Goal: Information Seeking & Learning: Learn about a topic

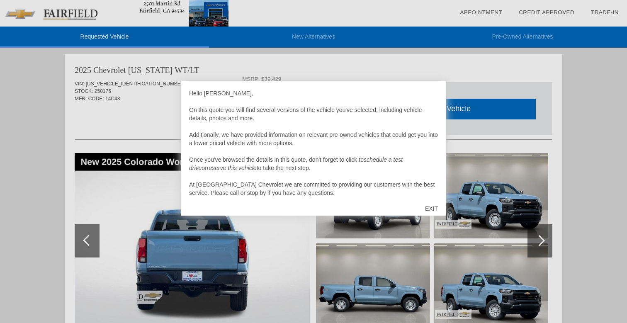
click at [430, 206] on div "EXIT" at bounding box center [431, 208] width 29 height 25
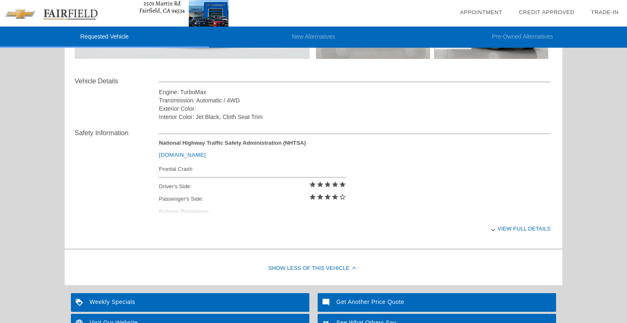
scroll to position [271, 0]
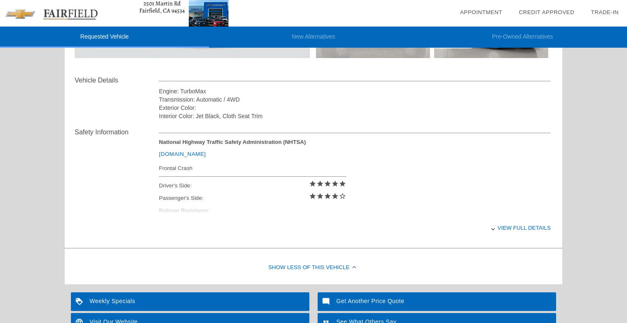
click at [519, 227] on div "View full details" at bounding box center [355, 228] width 392 height 20
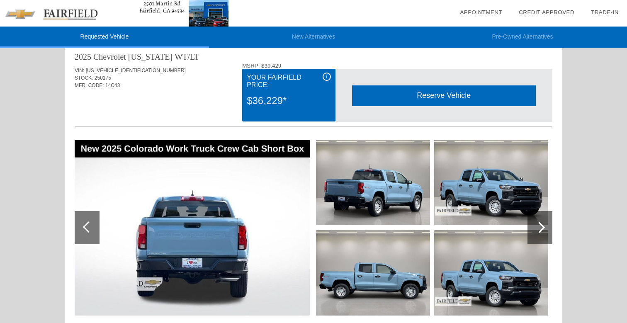
scroll to position [17, 0]
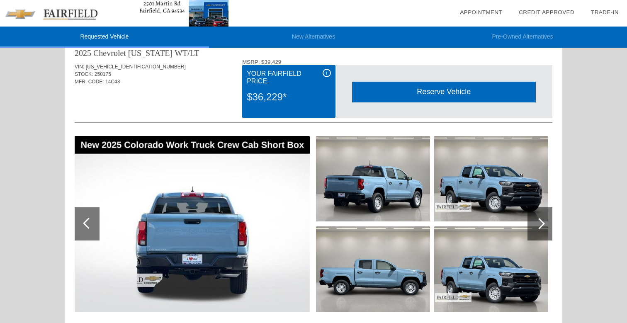
click at [539, 218] on div at bounding box center [540, 223] width 25 height 33
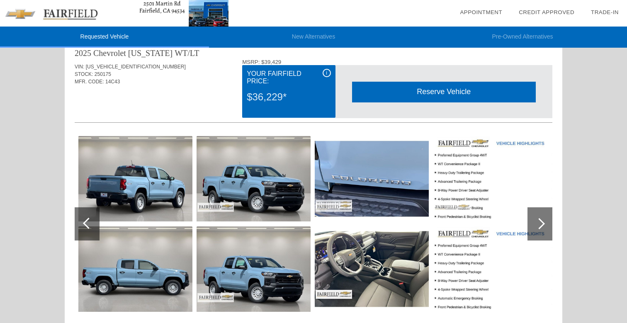
click at [540, 217] on div at bounding box center [540, 223] width 25 height 33
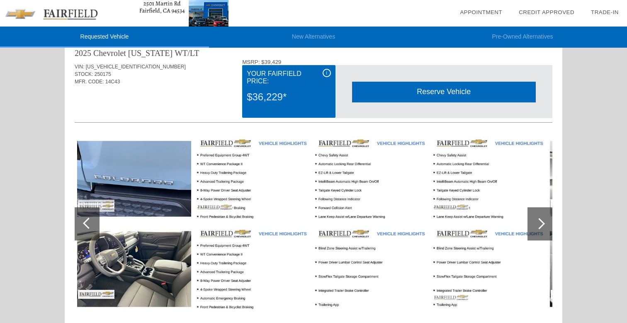
click at [162, 252] on img at bounding box center [134, 268] width 114 height 85
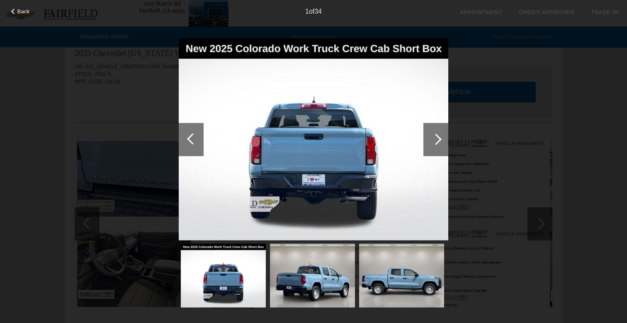
click at [445, 141] on div at bounding box center [436, 139] width 25 height 33
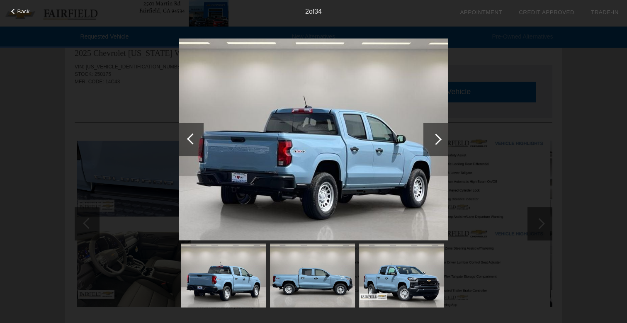
click at [444, 141] on div at bounding box center [436, 139] width 25 height 33
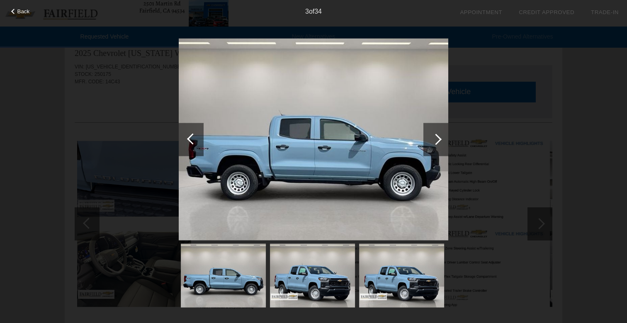
click at [444, 141] on div at bounding box center [436, 139] width 25 height 33
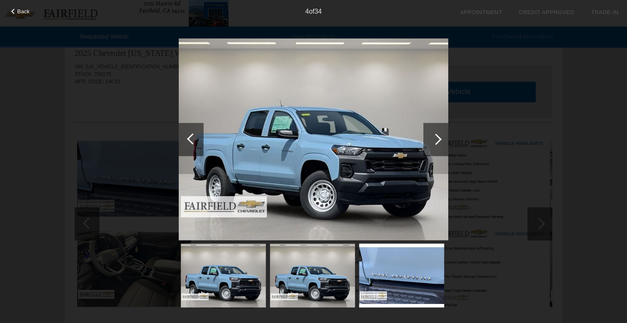
click at [444, 141] on div at bounding box center [436, 139] width 25 height 33
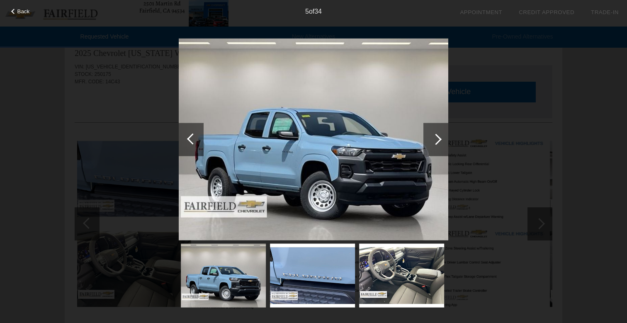
click at [444, 141] on div at bounding box center [436, 139] width 25 height 33
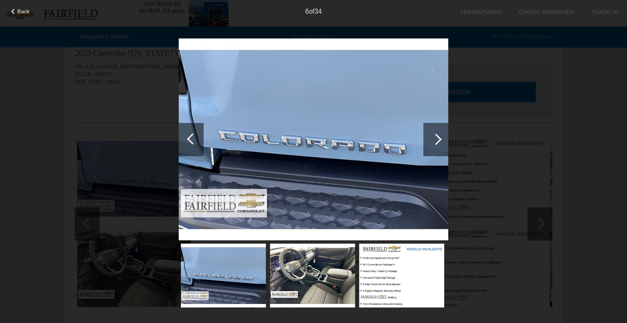
click at [444, 141] on div at bounding box center [436, 139] width 25 height 33
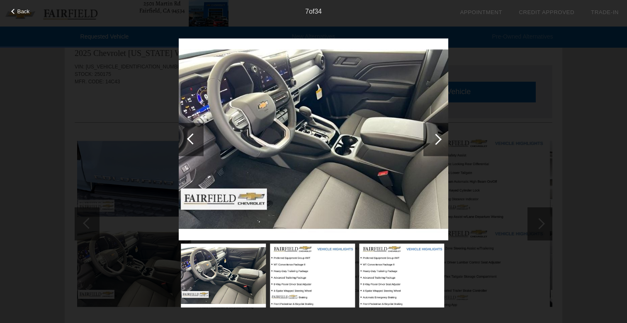
click at [444, 141] on div at bounding box center [436, 139] width 25 height 33
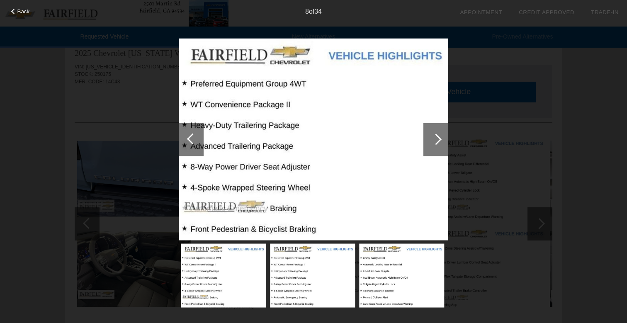
click at [436, 146] on div at bounding box center [436, 139] width 25 height 33
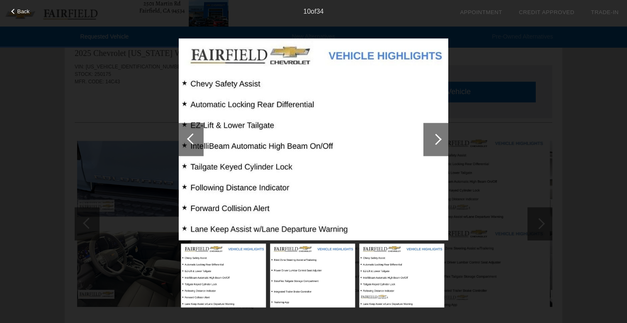
click at [436, 146] on div at bounding box center [436, 139] width 25 height 33
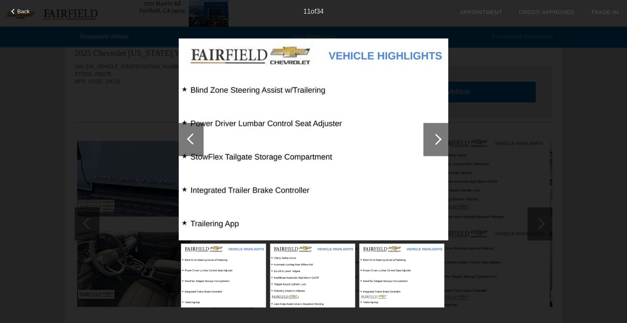
click at [436, 146] on div at bounding box center [436, 139] width 25 height 33
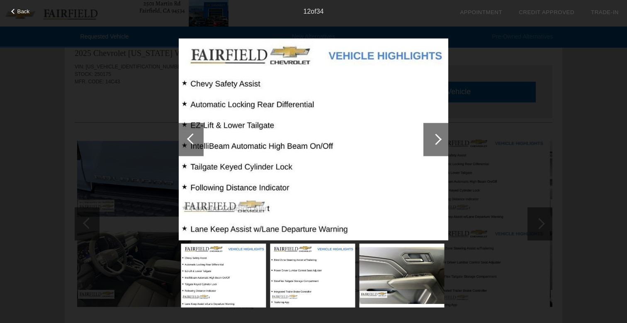
click at [436, 146] on div at bounding box center [436, 139] width 25 height 33
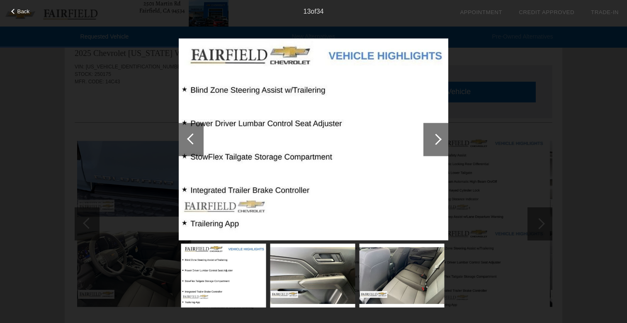
click at [436, 146] on div at bounding box center [436, 139] width 25 height 33
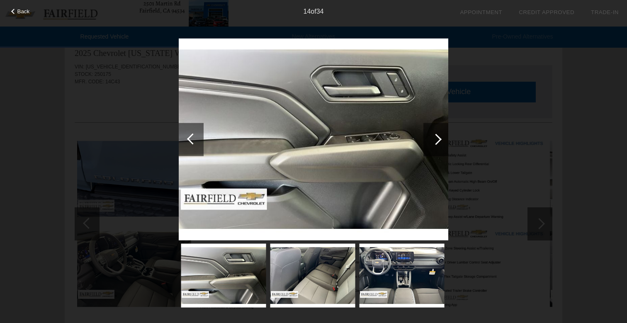
click at [436, 146] on div at bounding box center [436, 139] width 25 height 33
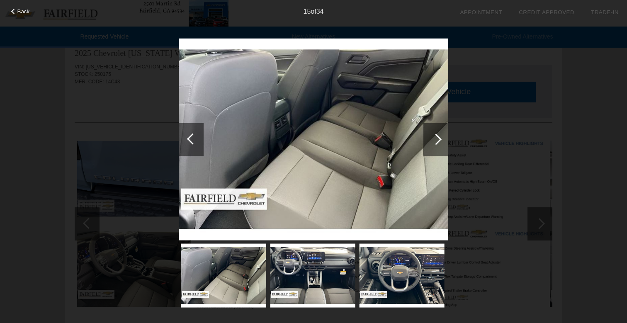
click at [436, 146] on div at bounding box center [436, 139] width 25 height 33
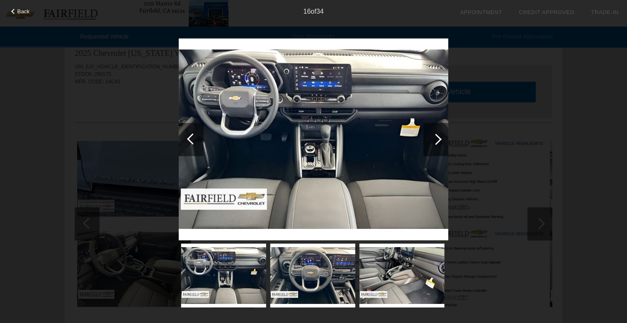
click at [438, 143] on div at bounding box center [436, 139] width 11 height 11
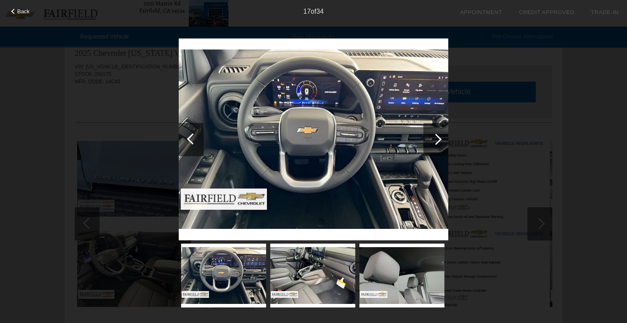
click at [438, 143] on div at bounding box center [436, 139] width 11 height 11
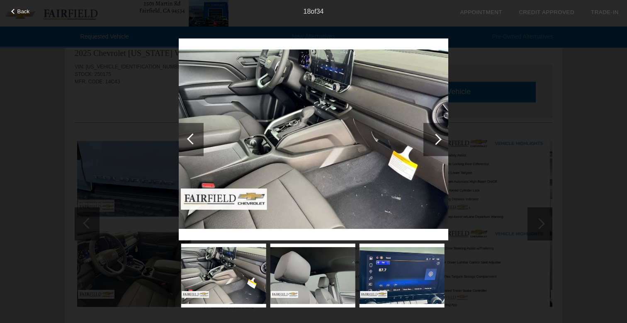
click at [438, 143] on div at bounding box center [436, 139] width 11 height 11
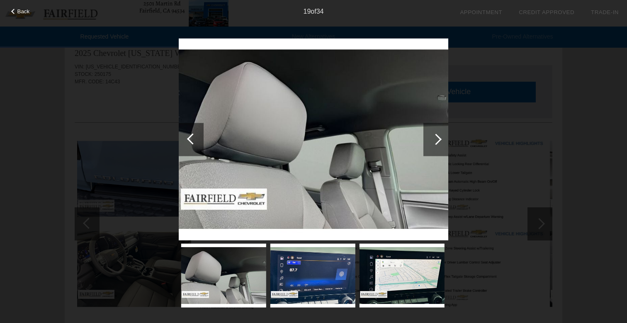
click at [438, 143] on div at bounding box center [436, 139] width 11 height 11
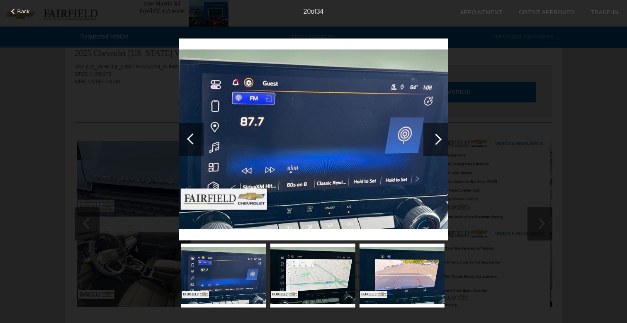
click at [438, 143] on div at bounding box center [436, 139] width 11 height 11
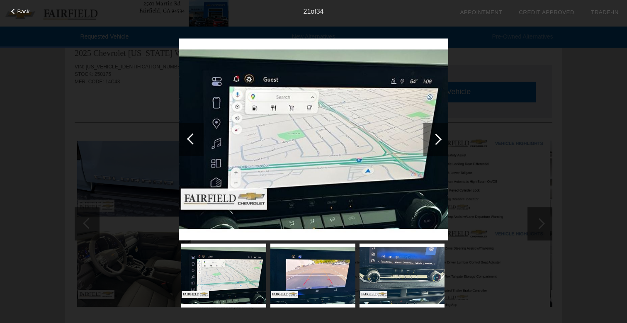
click at [438, 143] on div at bounding box center [436, 139] width 11 height 11
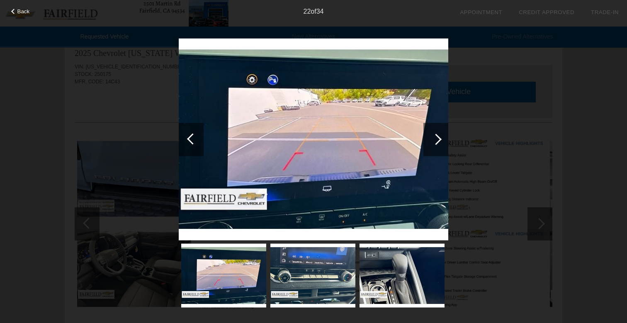
click at [438, 143] on div at bounding box center [436, 139] width 11 height 11
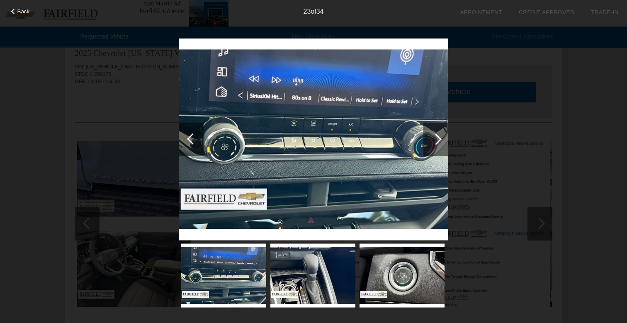
click at [438, 143] on div at bounding box center [436, 139] width 11 height 11
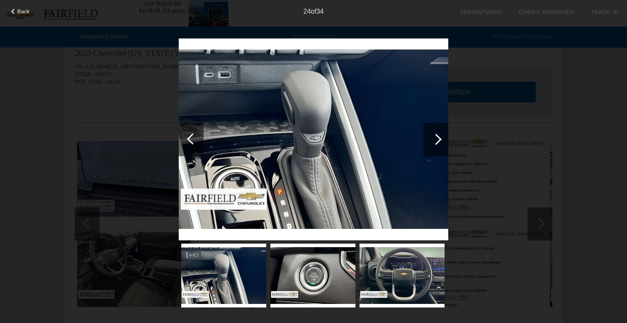
click at [438, 143] on div at bounding box center [436, 139] width 11 height 11
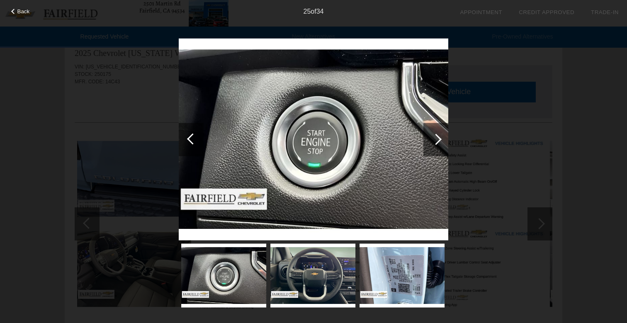
click at [438, 143] on div at bounding box center [436, 139] width 11 height 11
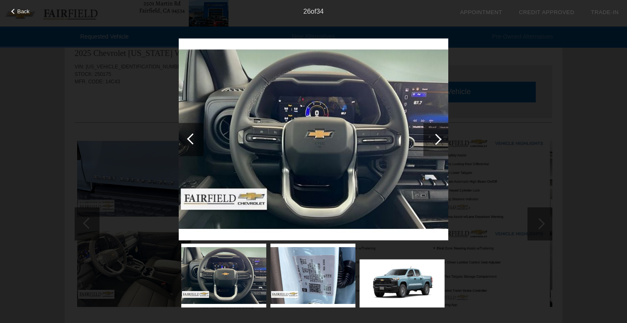
click at [438, 143] on div at bounding box center [436, 139] width 11 height 11
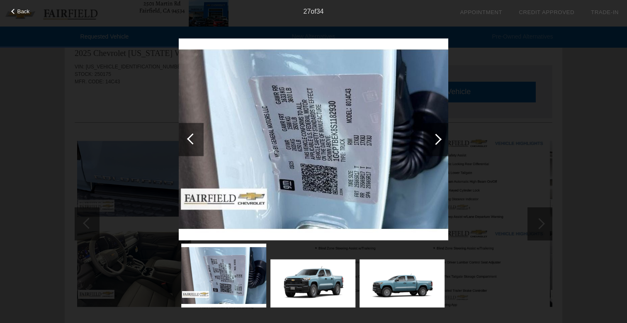
click at [438, 143] on div at bounding box center [436, 139] width 11 height 11
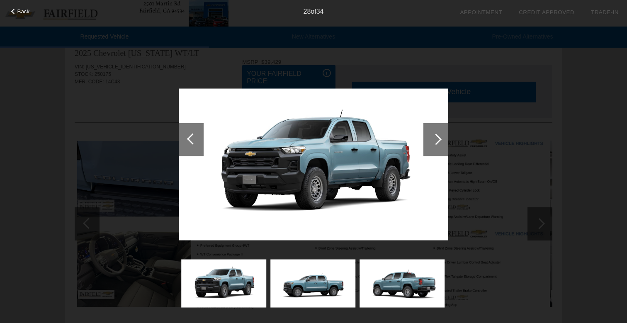
click at [438, 143] on div at bounding box center [436, 139] width 11 height 11
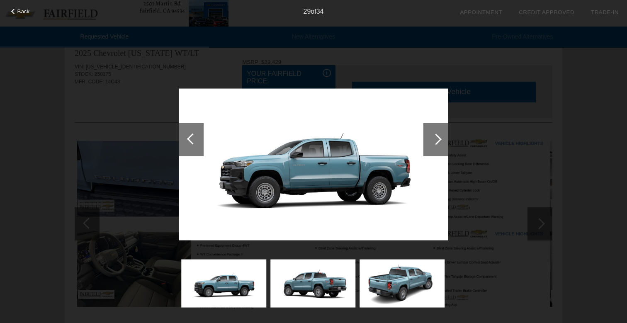
click at [438, 143] on div at bounding box center [436, 139] width 11 height 11
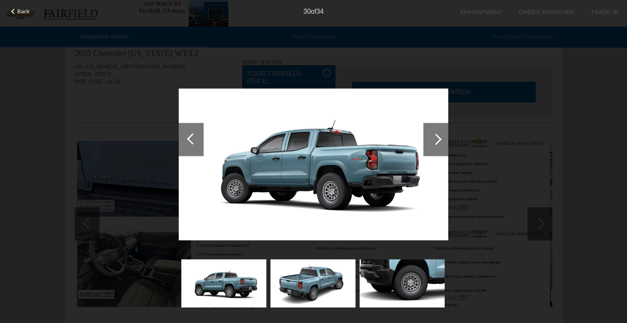
click at [438, 143] on div at bounding box center [436, 139] width 11 height 11
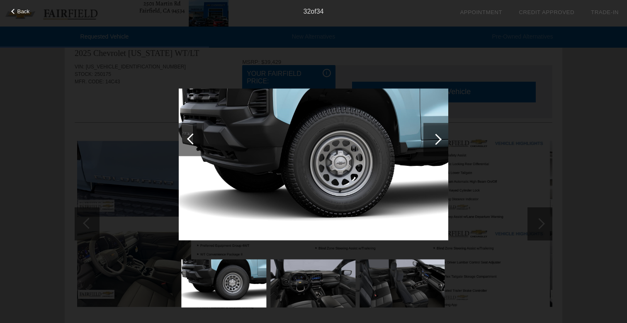
click at [438, 143] on div at bounding box center [436, 139] width 11 height 11
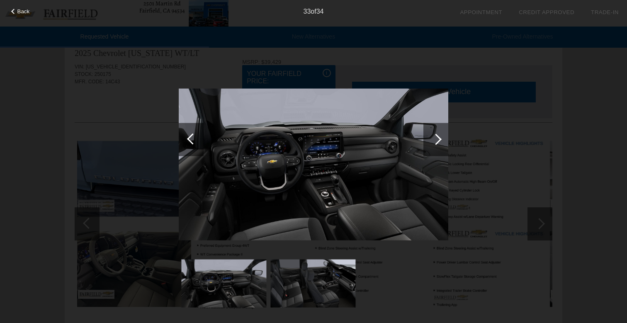
click at [438, 143] on div at bounding box center [436, 139] width 11 height 11
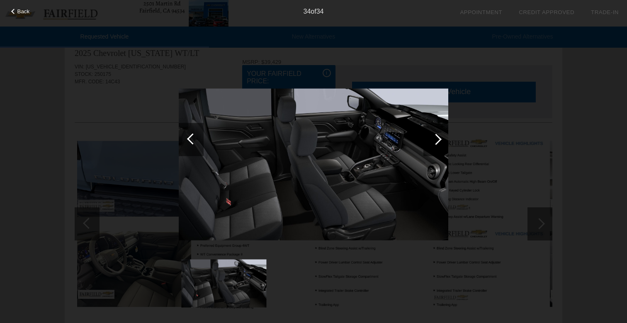
click at [438, 143] on div at bounding box center [436, 139] width 11 height 11
click at [465, 141] on div "Back 34 of 34" at bounding box center [313, 161] width 627 height 323
click at [97, 223] on div "Back 34 of 34" at bounding box center [313, 161] width 627 height 323
click at [258, 258] on div at bounding box center [314, 174] width 270 height 273
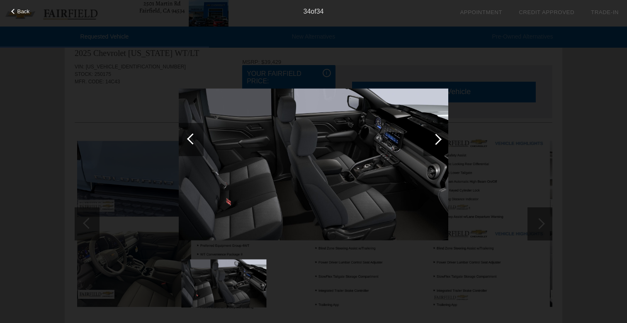
click at [366, 276] on div at bounding box center [314, 174] width 270 height 273
click at [15, 11] on div at bounding box center [13, 11] width 5 height 5
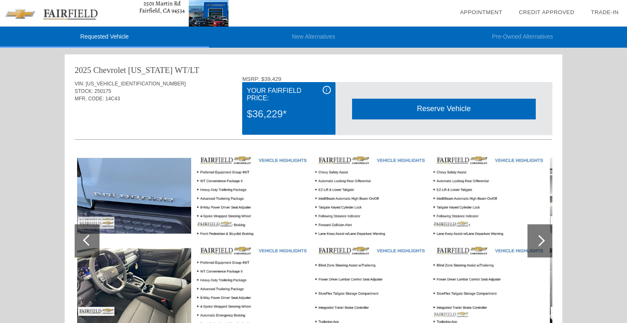
scroll to position [0, 0]
